Goal: Register for event/course

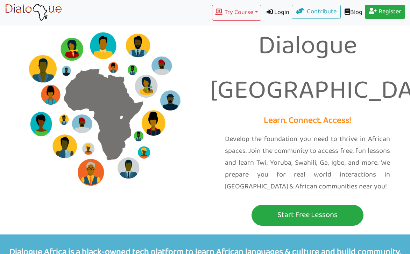
click at [377, 8] on link "Register" at bounding box center [385, 12] width 41 height 14
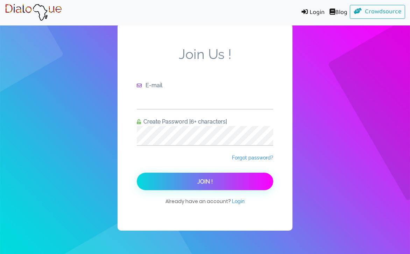
click at [169, 99] on input "text" at bounding box center [205, 99] width 136 height 19
type input "[PERSON_NAME][EMAIL_ADDRESS][DOMAIN_NAME]"
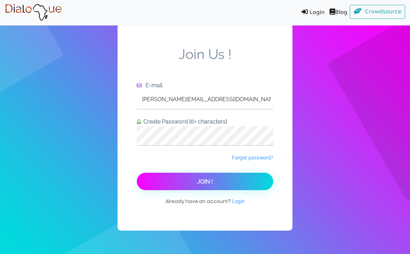
click at [214, 182] on button "Join !" at bounding box center [205, 181] width 136 height 17
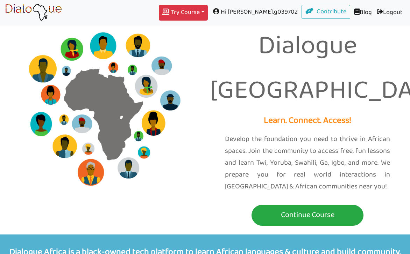
click at [208, 12] on button "Try Course Toggle Dropdown" at bounding box center [183, 13] width 49 height 16
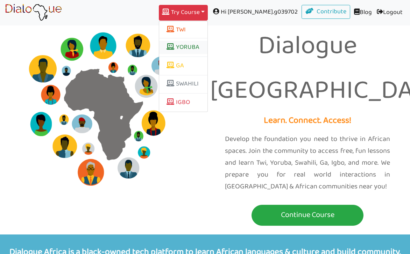
click at [207, 48] on link "YORUBA" at bounding box center [183, 47] width 48 height 13
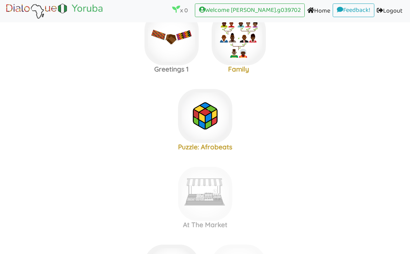
scroll to position [177, 0]
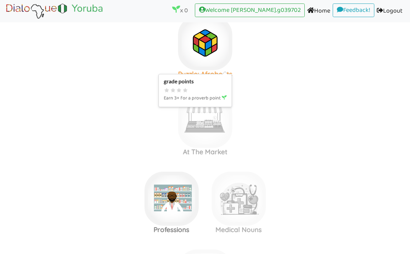
click at [208, 59] on img at bounding box center [205, 43] width 54 height 54
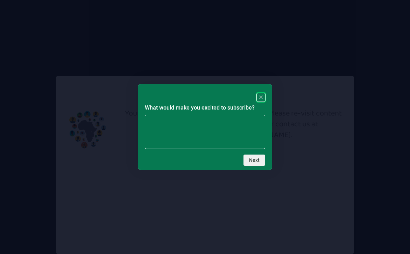
click at [262, 98] on rect "Close" at bounding box center [261, 97] width 8 height 8
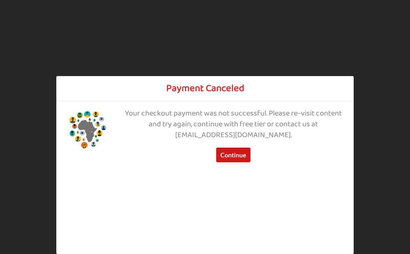
click at [230, 154] on button "Continue" at bounding box center [233, 155] width 34 height 15
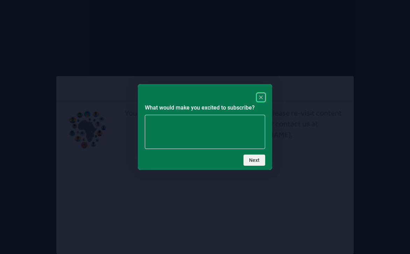
click at [261, 96] on rect "Close" at bounding box center [261, 97] width 8 height 8
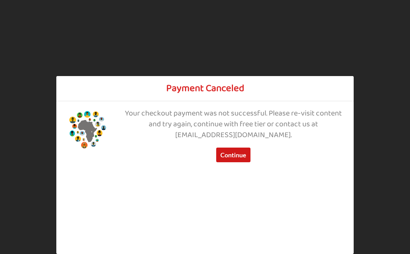
click at [229, 154] on button "Continue" at bounding box center [233, 155] width 34 height 15
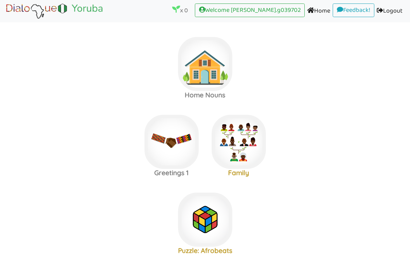
click at [5, 20] on area at bounding box center [5, 20] width 0 height 0
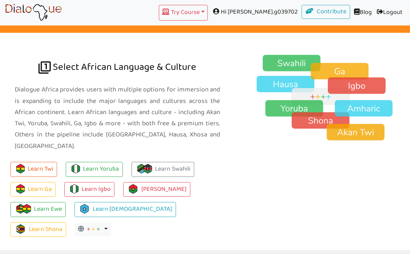
scroll to position [481, 0]
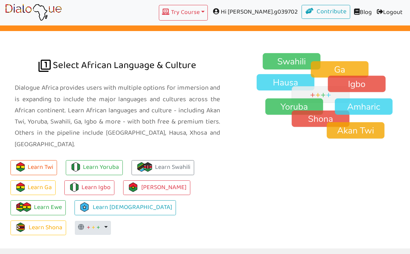
click at [75, 221] on button "+ + + Toggle Dropdown" at bounding box center [93, 228] width 36 height 14
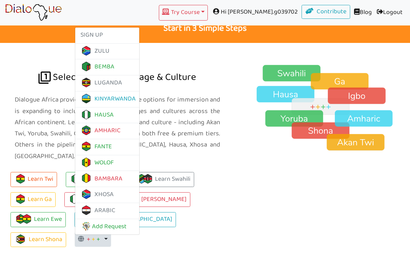
scroll to position [461, 0]
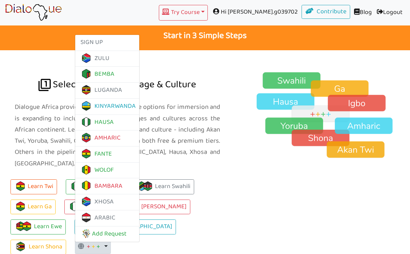
click at [104, 102] on p "Dialogue Africa provides users with multiple options for immersion and is expan…" at bounding box center [117, 136] width 205 height 68
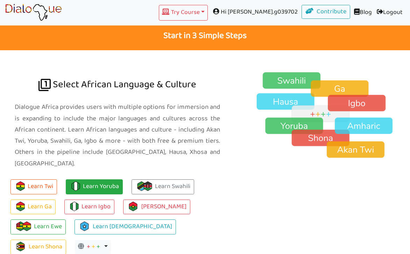
click at [90, 180] on link "Learn Yoruba" at bounding box center [94, 187] width 57 height 15
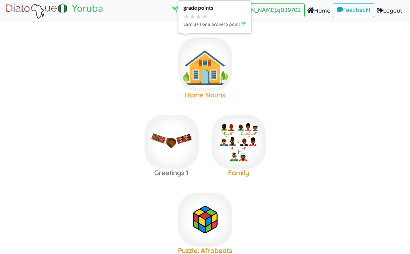
click at [207, 89] on img at bounding box center [205, 64] width 54 height 54
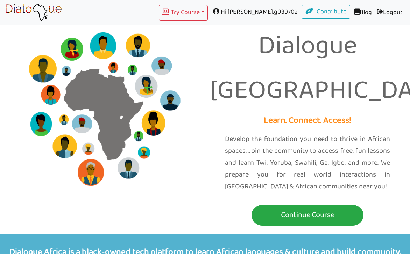
scroll to position [461, 0]
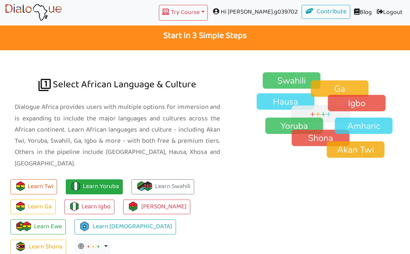
click at [80, 180] on link "Learn Yoruba" at bounding box center [94, 187] width 57 height 15
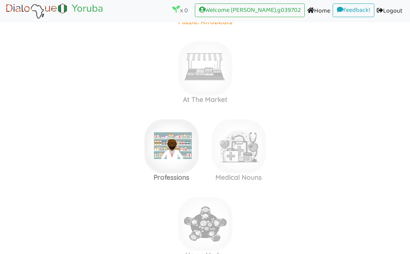
scroll to position [230, 0]
